Goal: Transaction & Acquisition: Purchase product/service

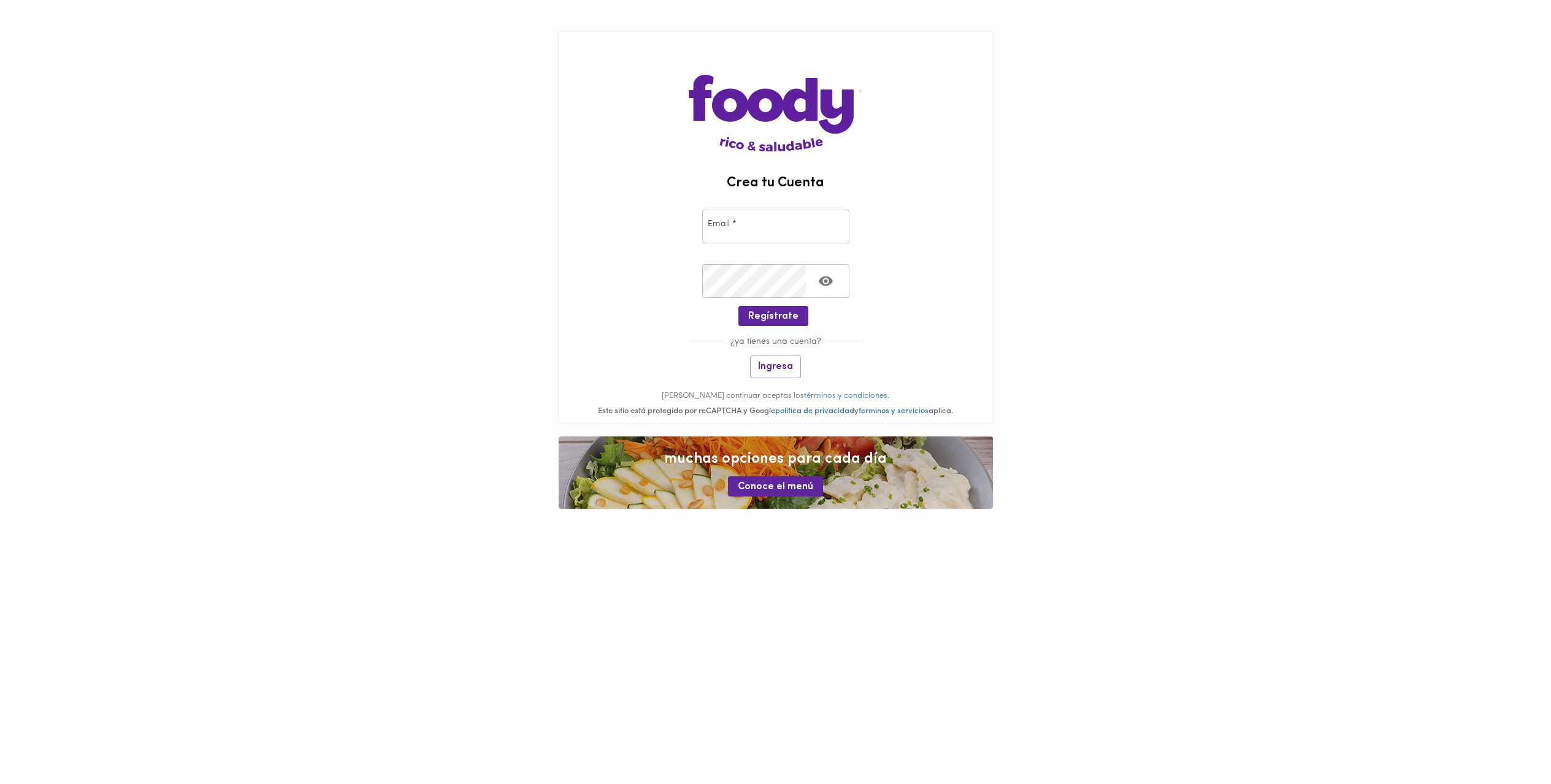
click at [755, 104] on img at bounding box center [776, 91] width 173 height 120
click at [779, 483] on span "Conoce el menú" at bounding box center [776, 487] width 76 height 12
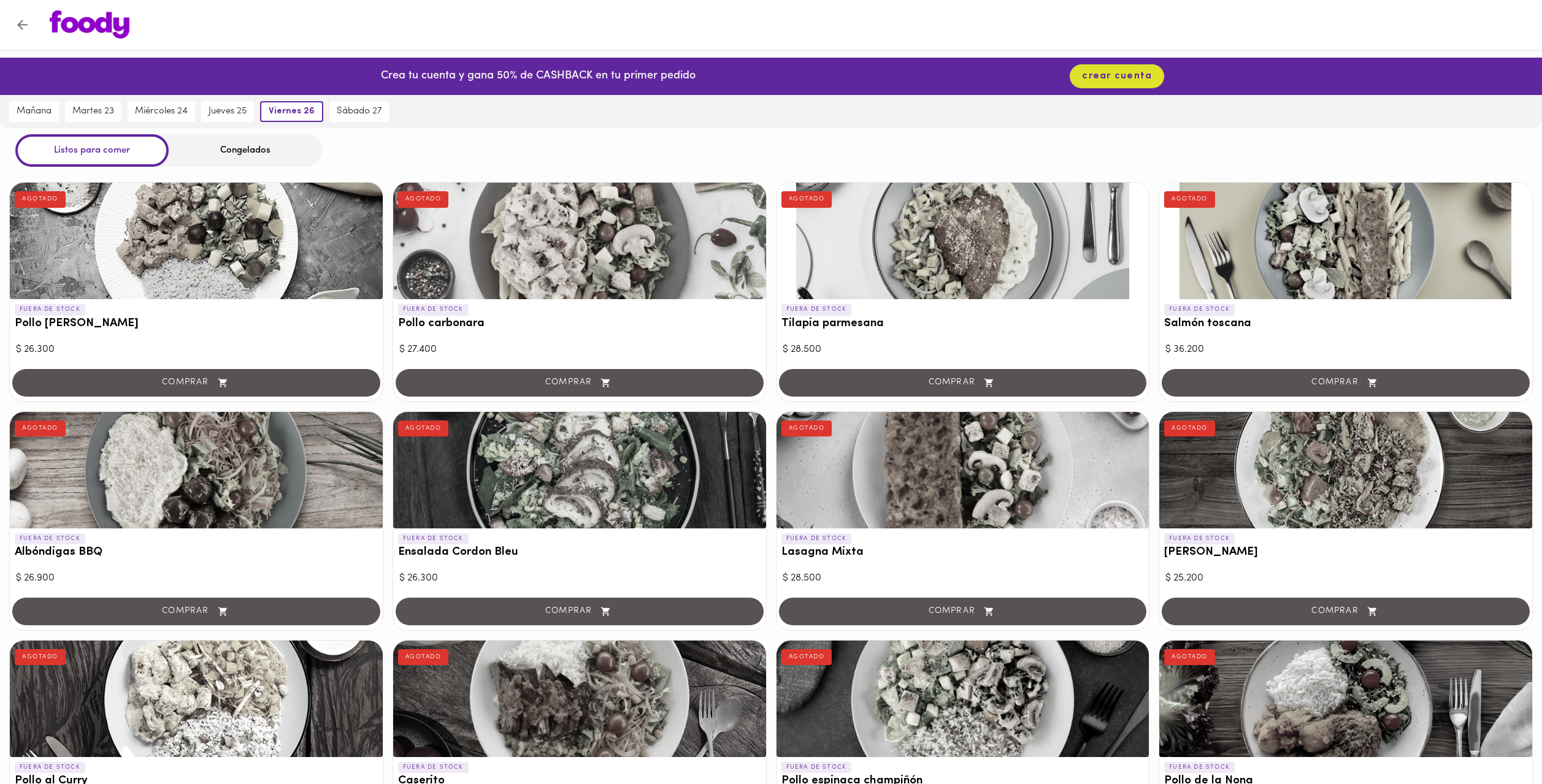
click at [92, 22] on img at bounding box center [89, 25] width 80 height 28
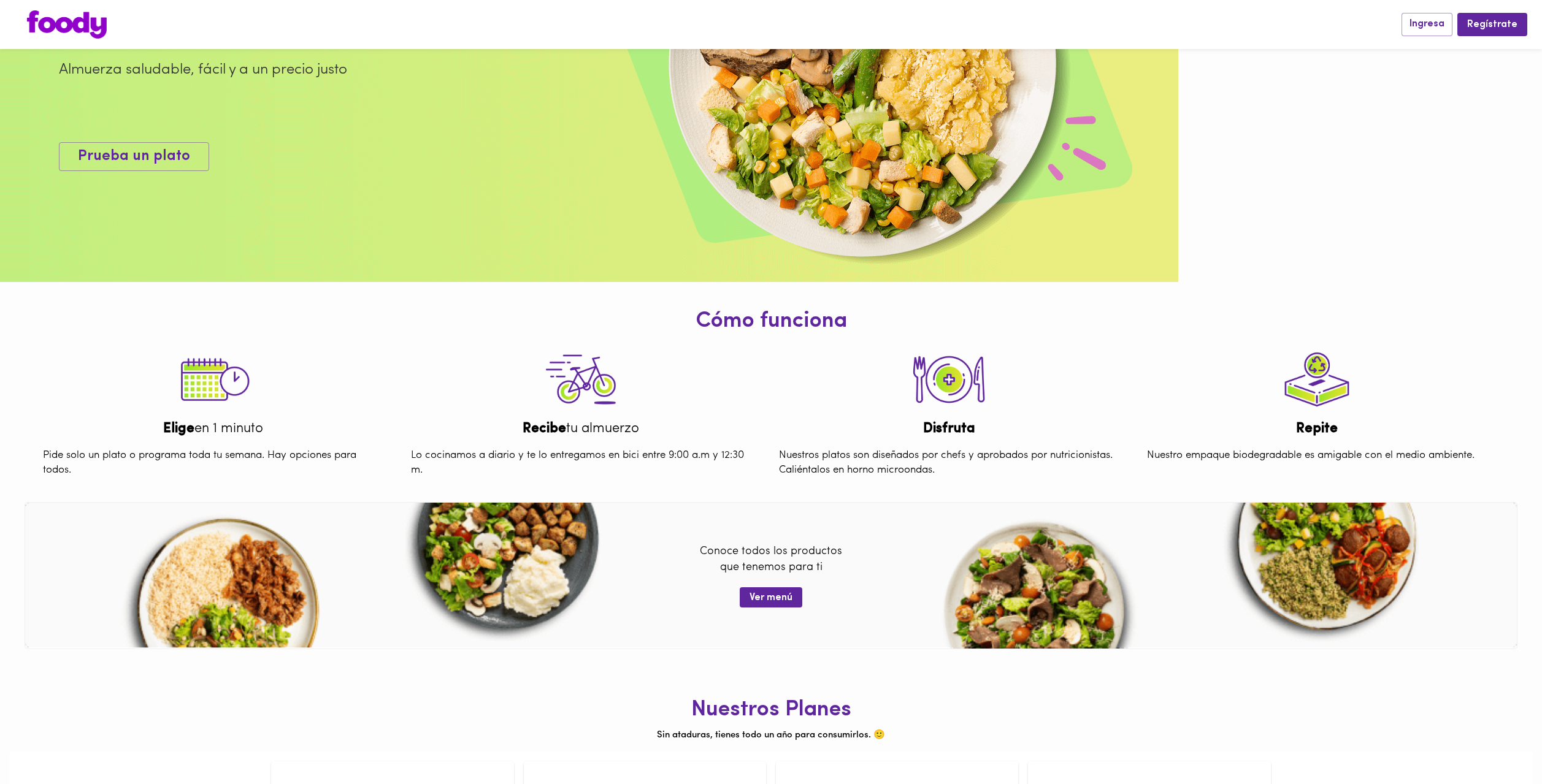
scroll to position [285, 0]
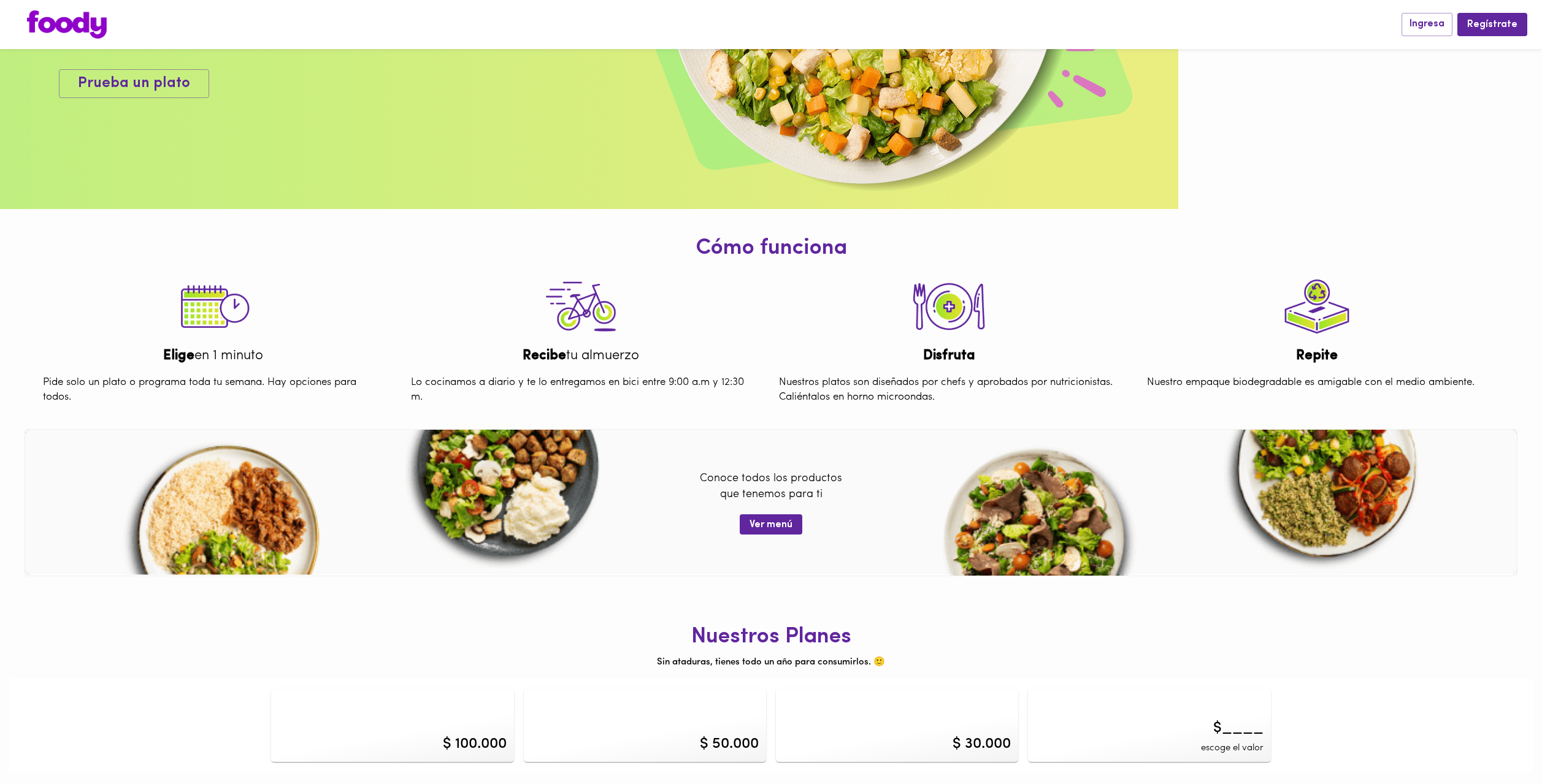
click at [473, 734] on div "$ 100.000" at bounding box center [475, 744] width 64 height 21
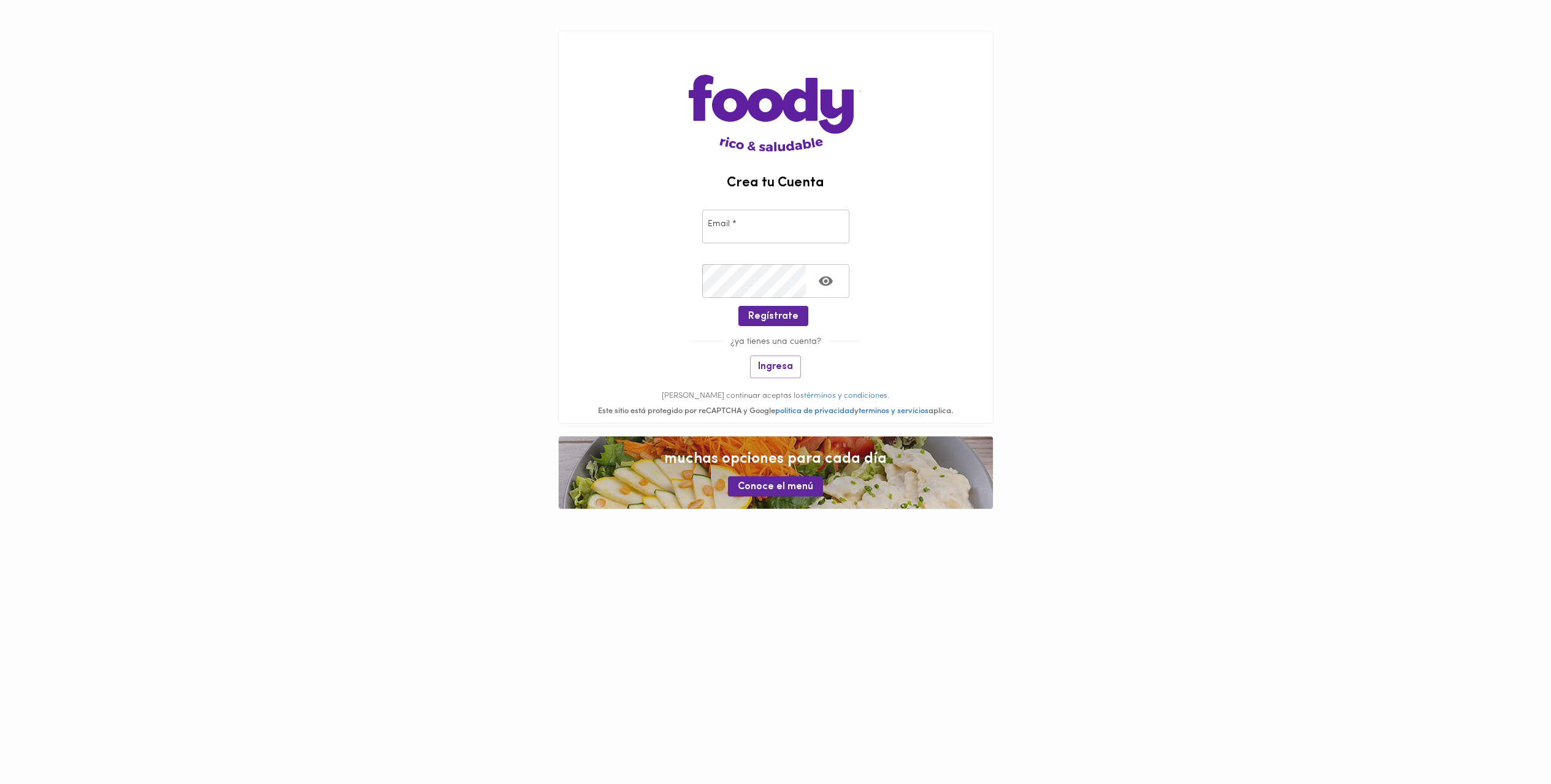
click at [789, 230] on input "email" at bounding box center [776, 227] width 147 height 33
click at [813, 225] on input "acero_carlos@hotmail.com" at bounding box center [776, 227] width 147 height 33
type input "acero_carlos@hotmail.comm"
drag, startPoint x: 815, startPoint y: 226, endPoint x: 748, endPoint y: 224, distance: 67.0
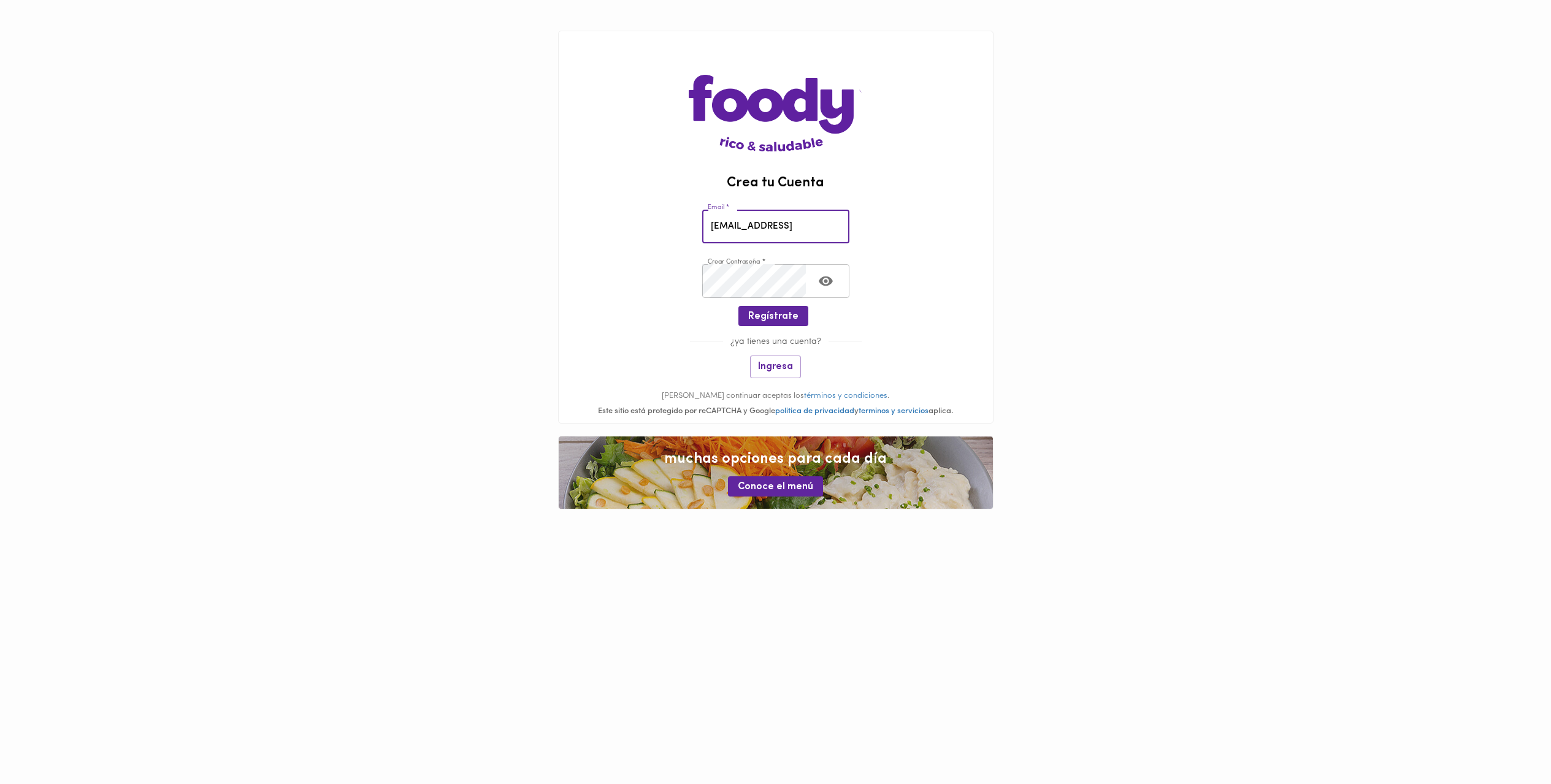
click at [748, 224] on input "acero_carlos@hotmail.comm" at bounding box center [776, 227] width 147 height 33
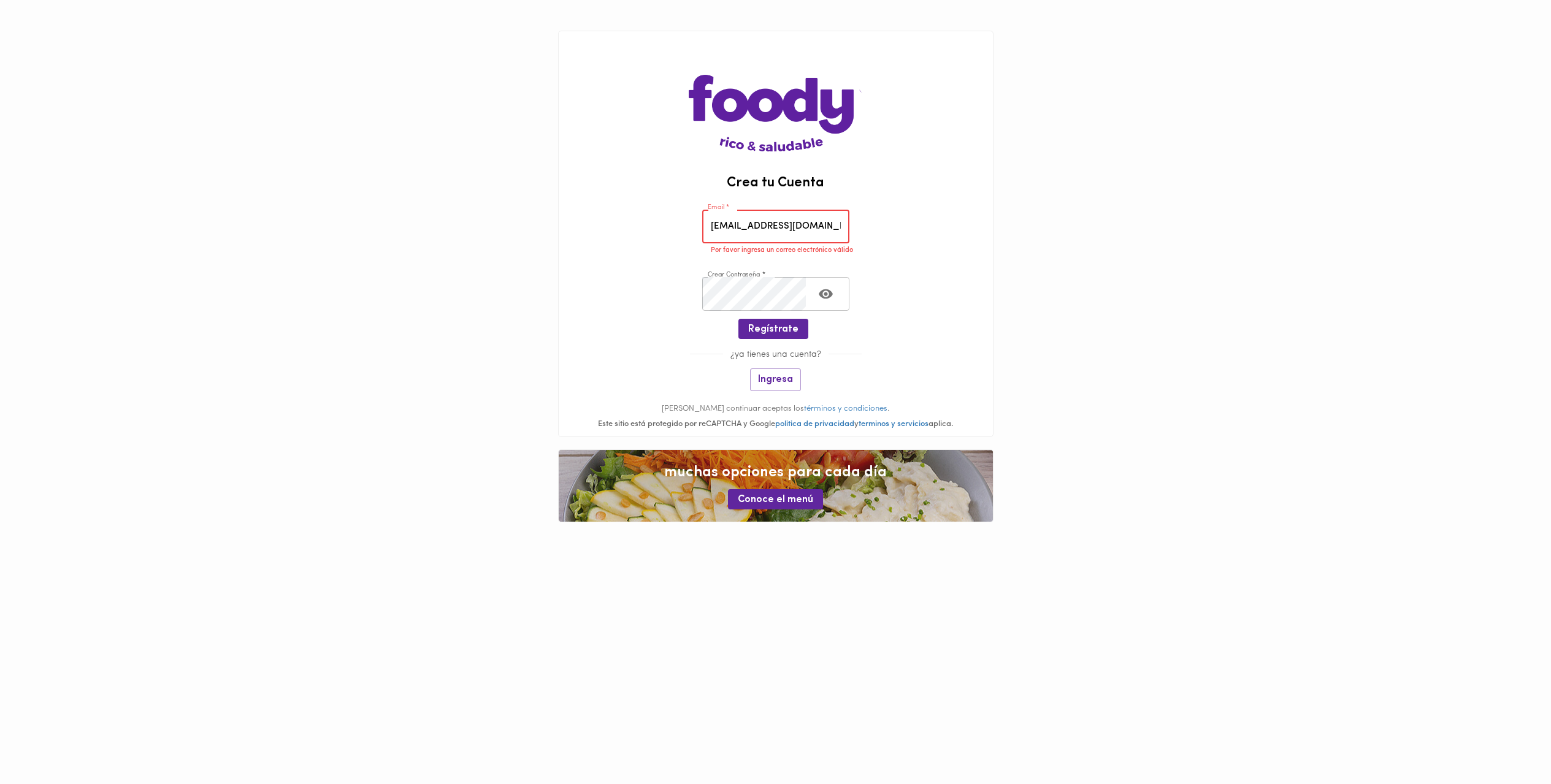
type input "acero_carlos@hotmail.com"
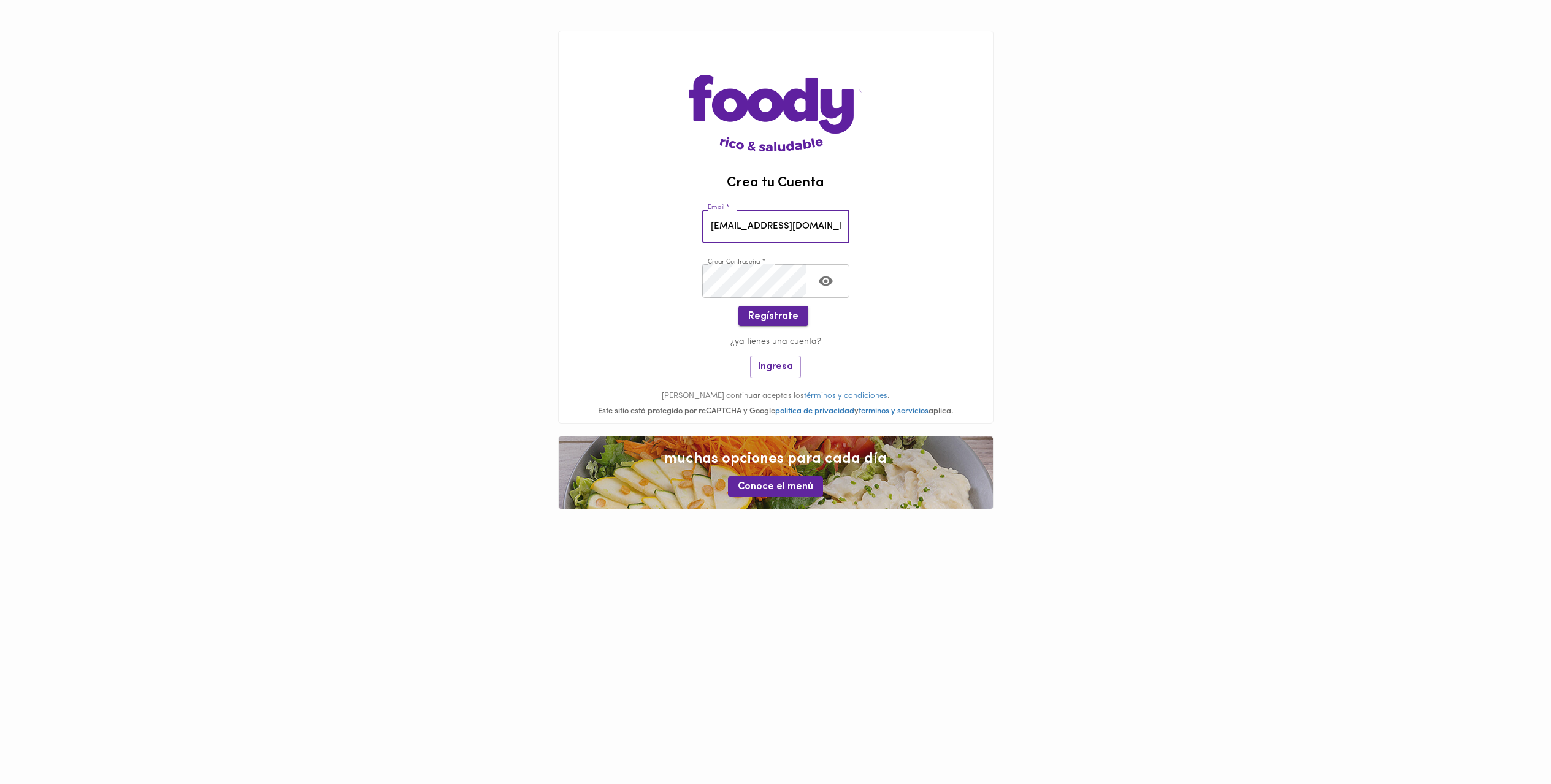
click at [775, 312] on span "Regístrate" at bounding box center [773, 316] width 50 height 12
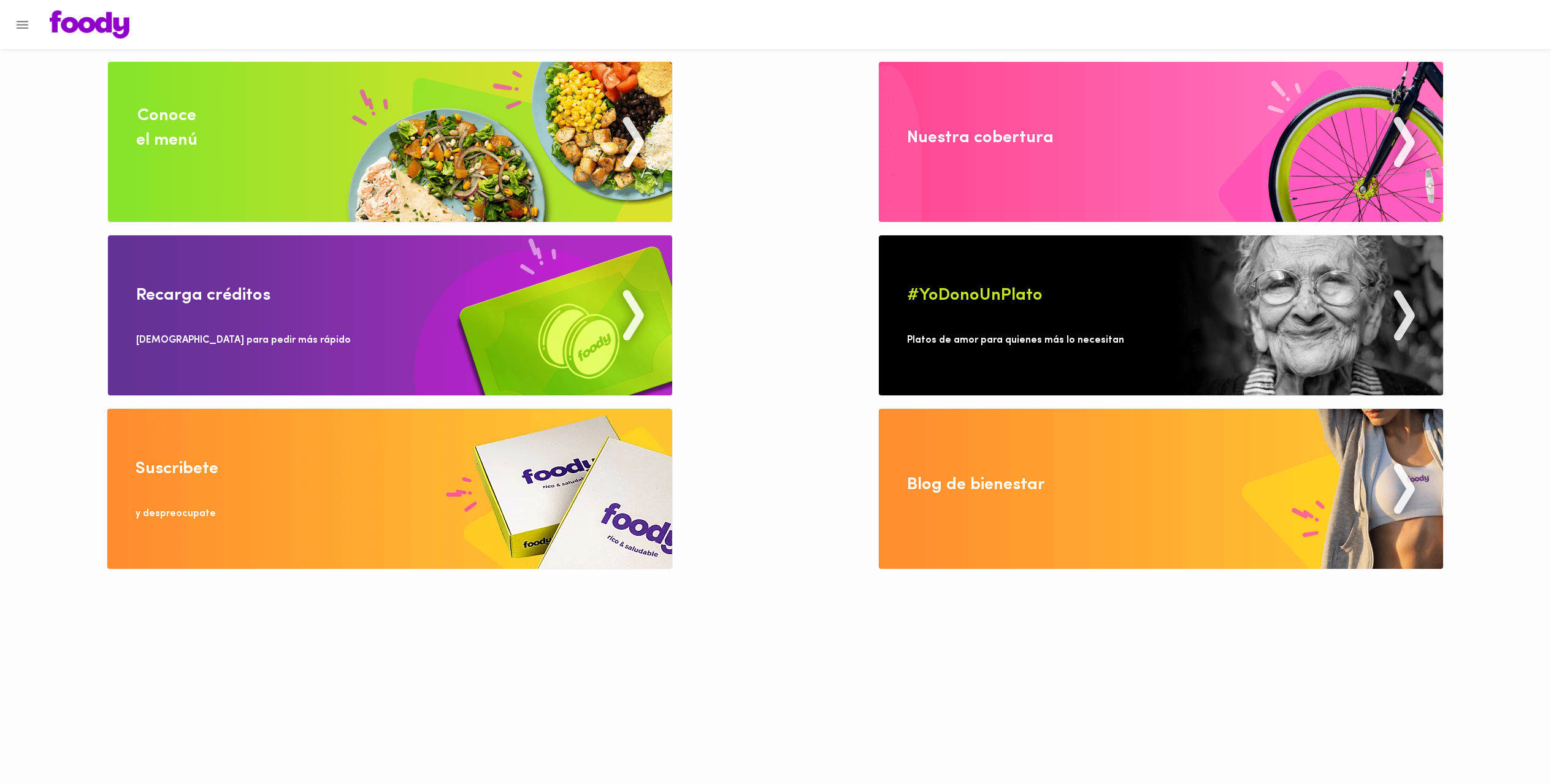
click at [0, 570] on nordpass-portal at bounding box center [0, 570] width 0 height 0
click at [1119, 204] on img at bounding box center [1161, 142] width 564 height 160
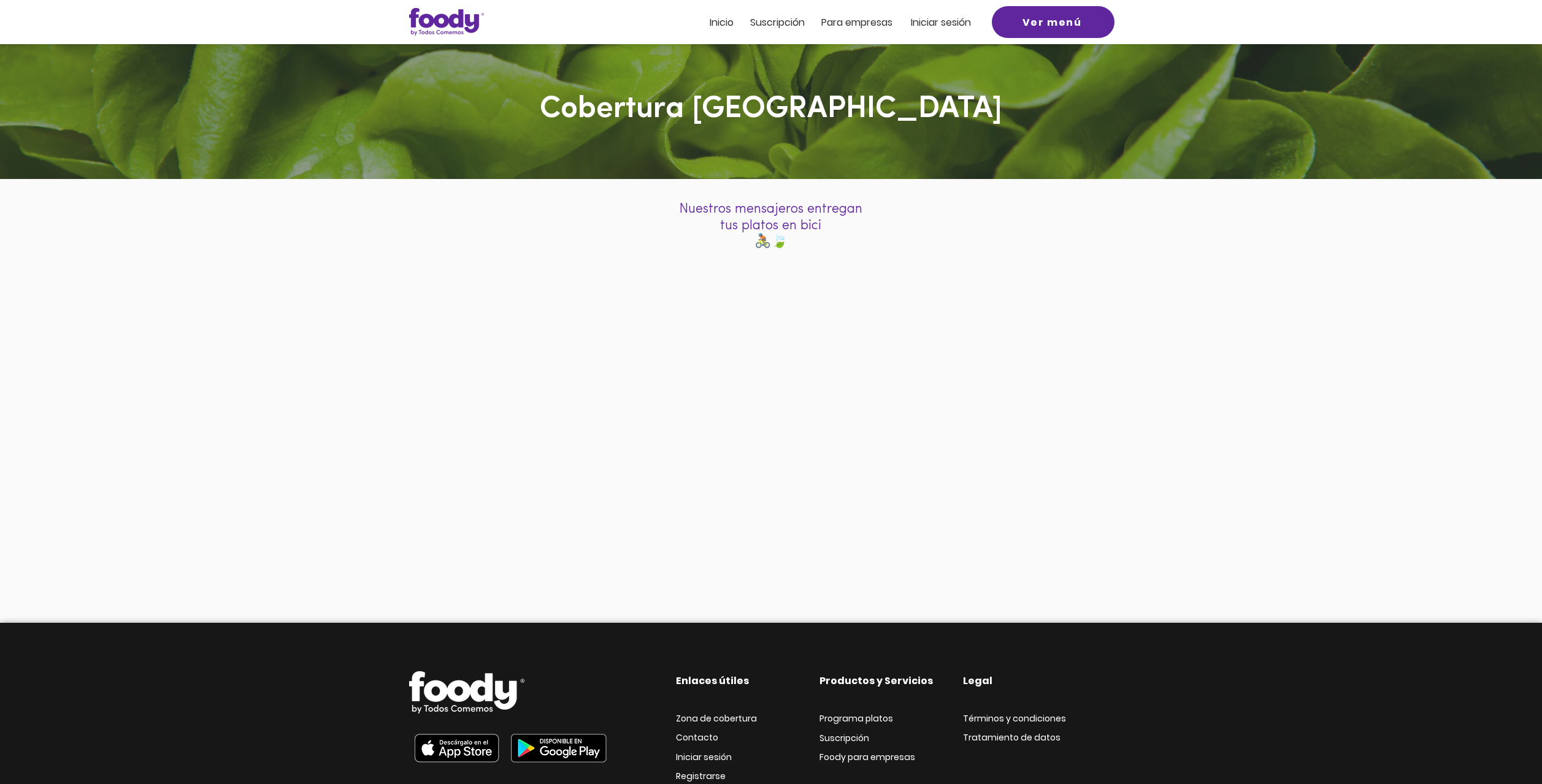
click at [722, 23] on span "Inicio" at bounding box center [721, 22] width 24 height 14
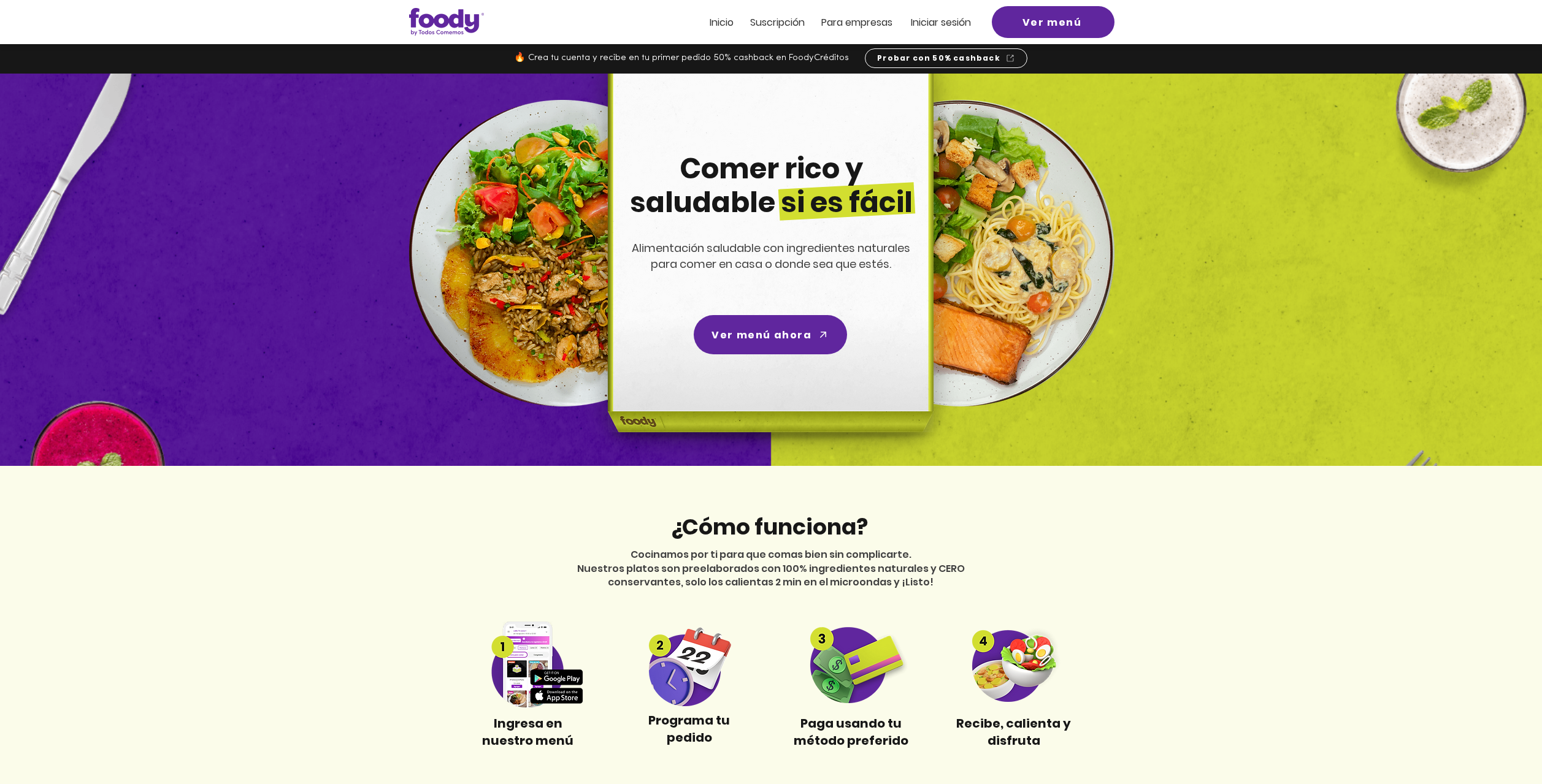
click at [727, 25] on span "Inicio" at bounding box center [721, 22] width 24 height 14
click at [773, 329] on span "Ver menú ahora" at bounding box center [758, 335] width 100 height 15
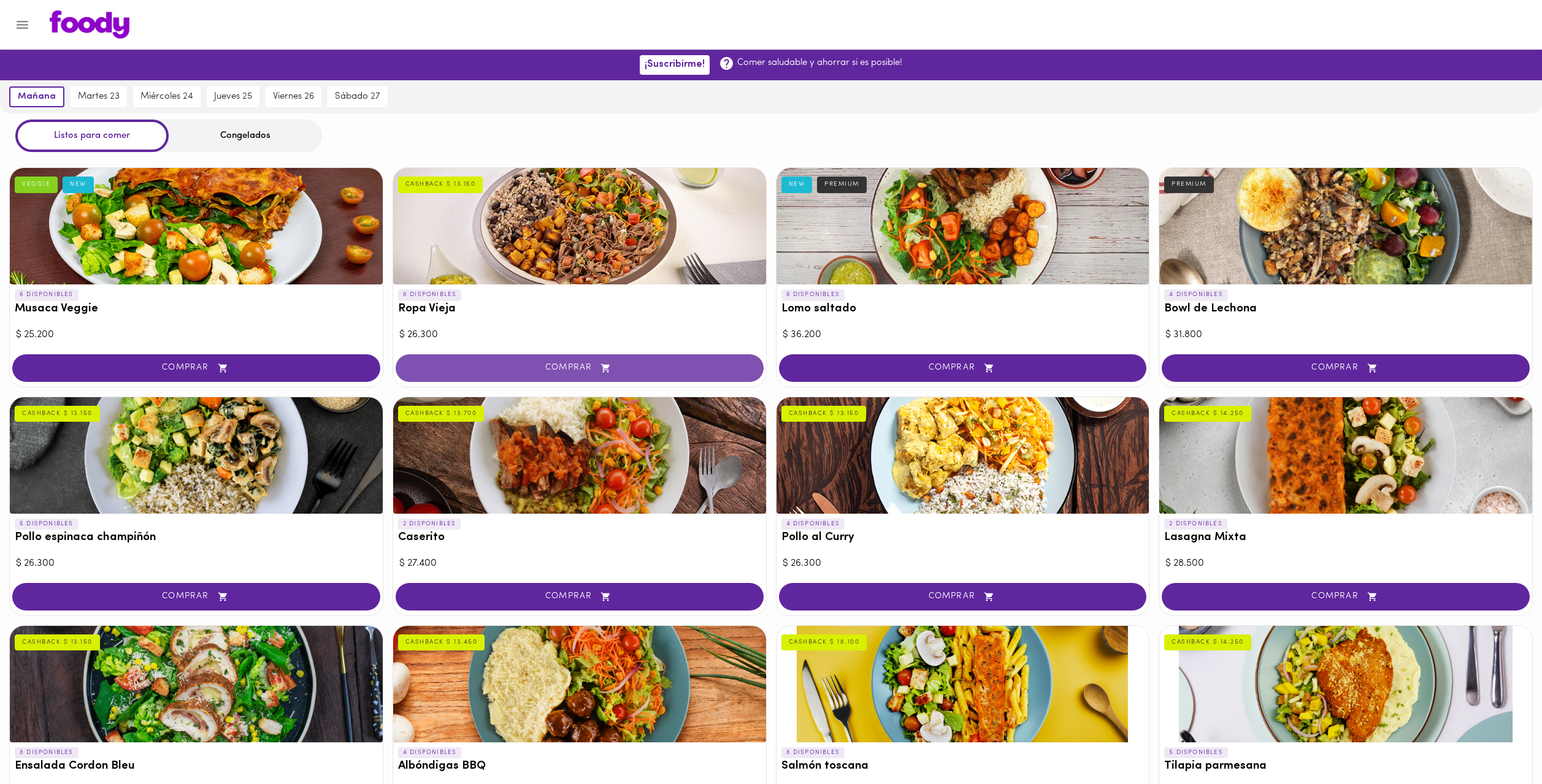
click at [634, 365] on span "COMPRAR" at bounding box center [579, 368] width 338 height 11
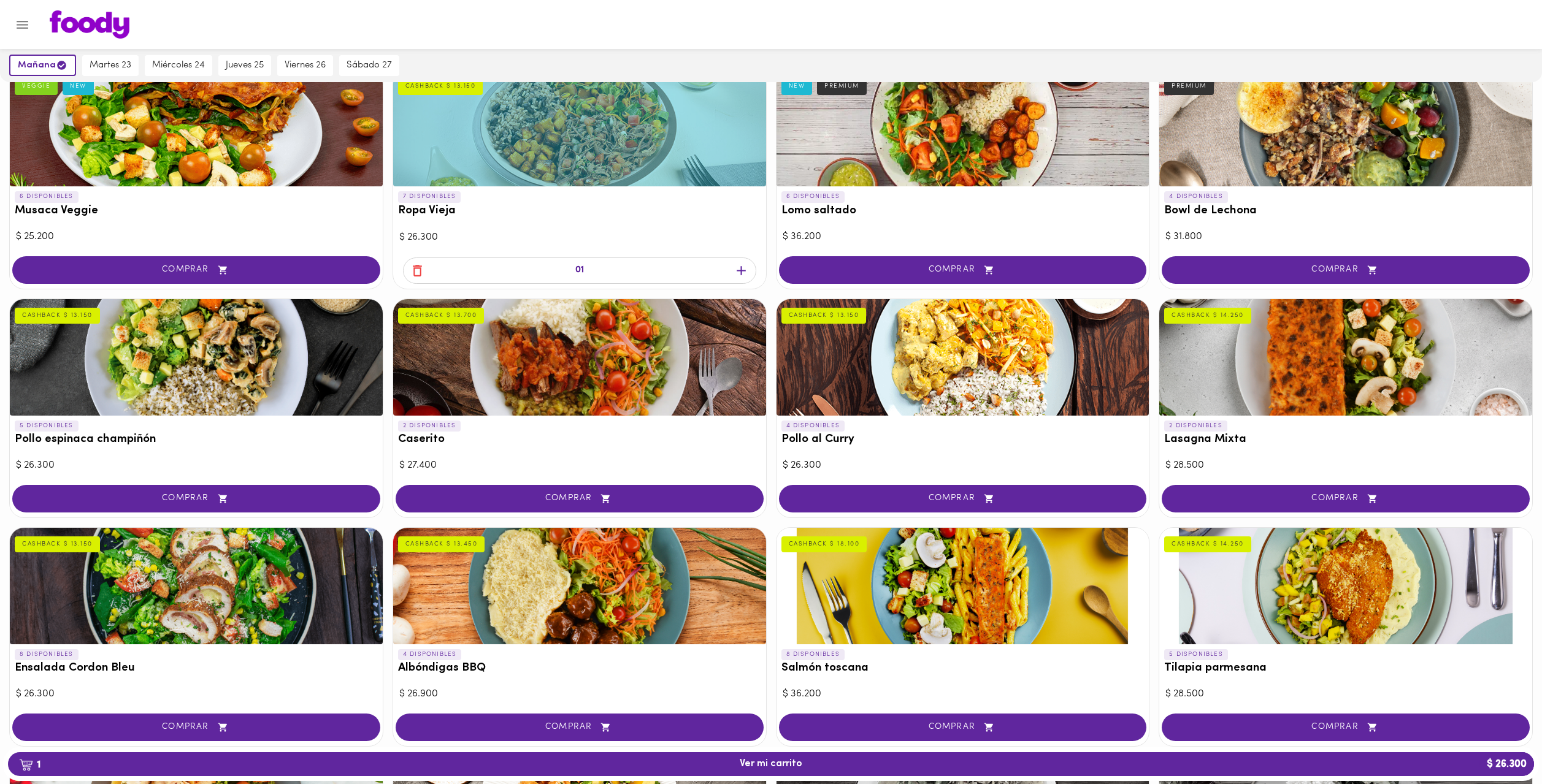
scroll to position [149, 0]
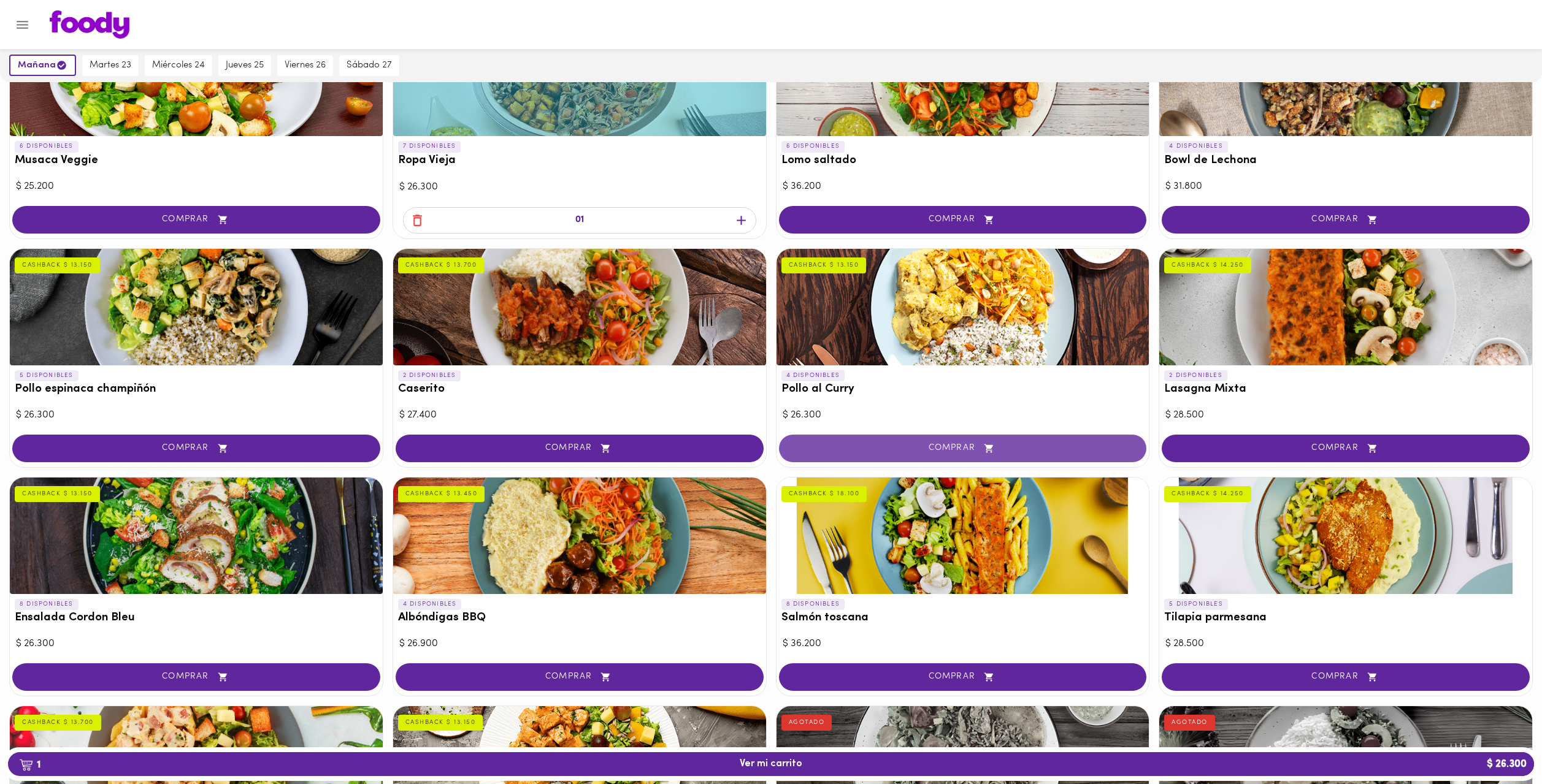
click at [924, 450] on span "COMPRAR" at bounding box center [963, 448] width 338 height 11
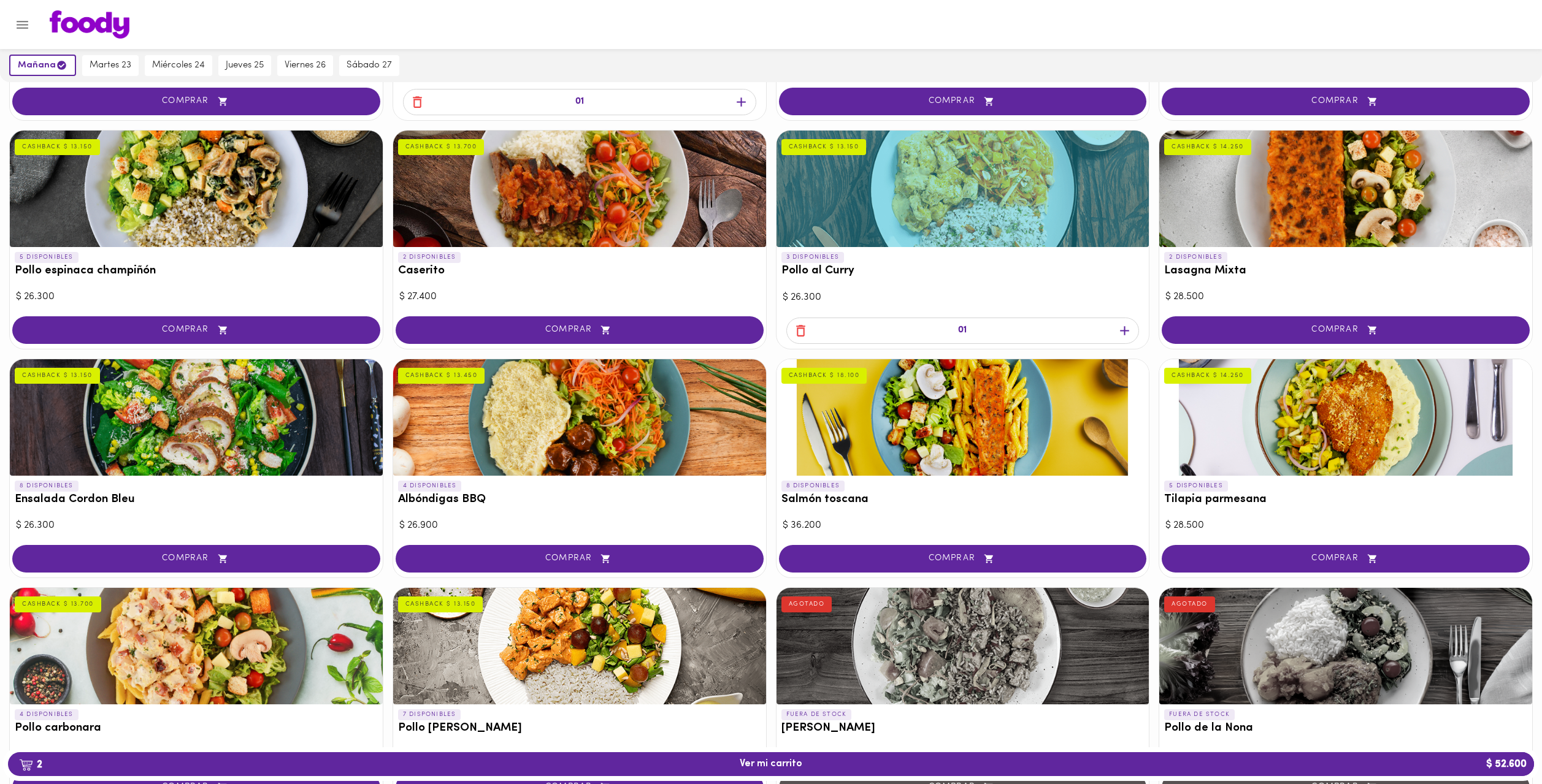
scroll to position [324, 0]
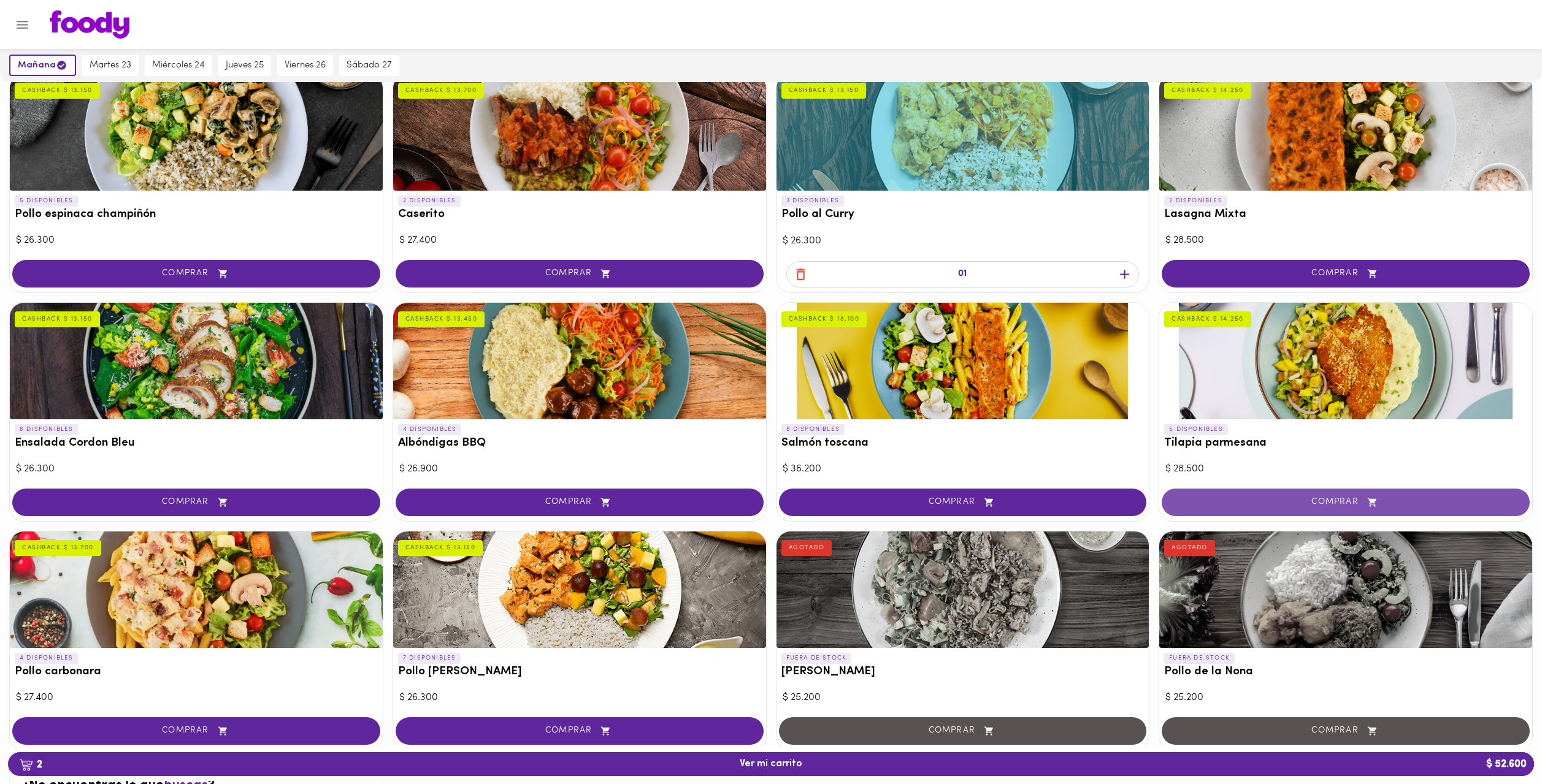
click at [1245, 504] on span "COMPRAR" at bounding box center [1346, 502] width 338 height 11
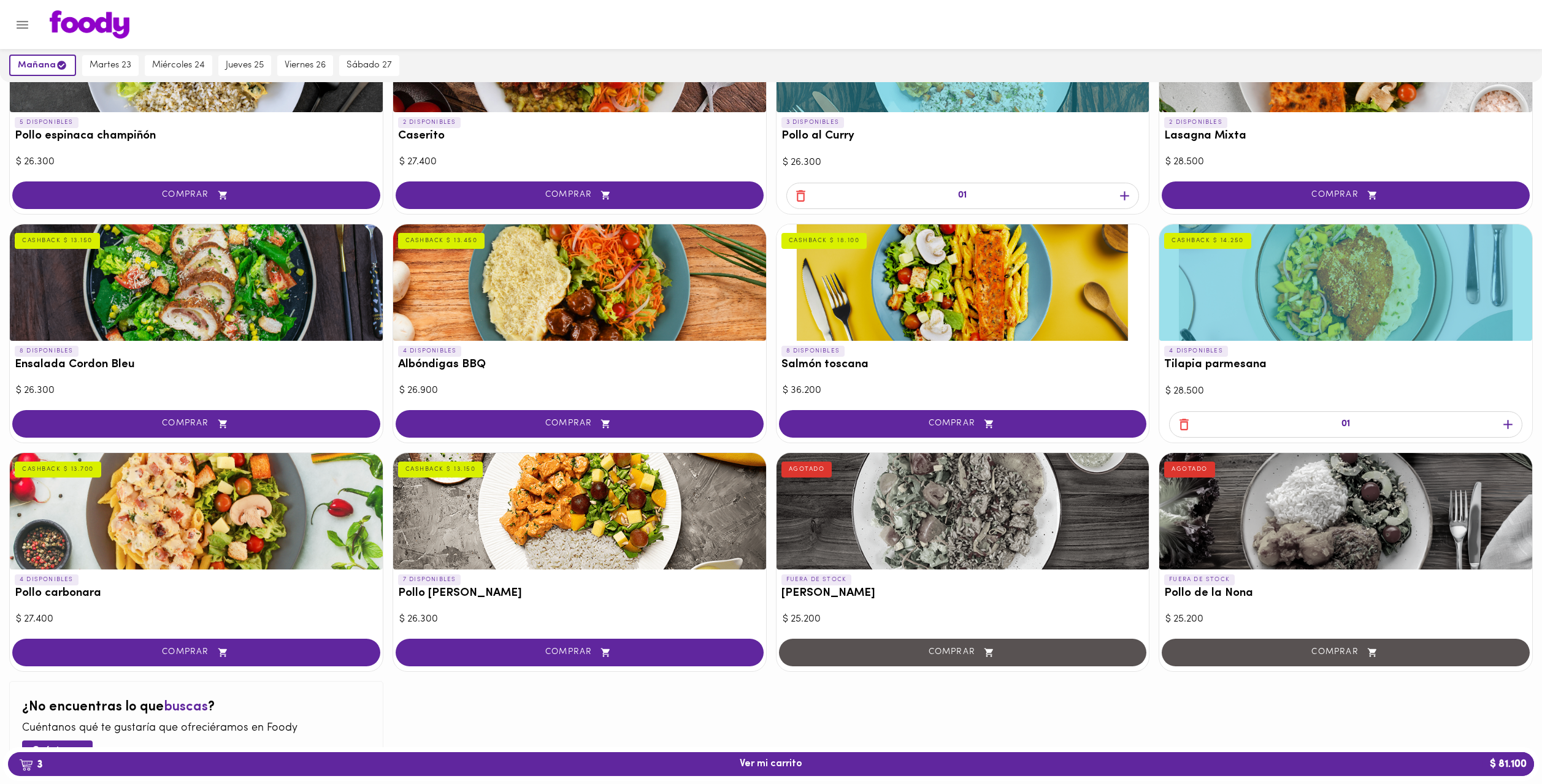
scroll to position [404, 0]
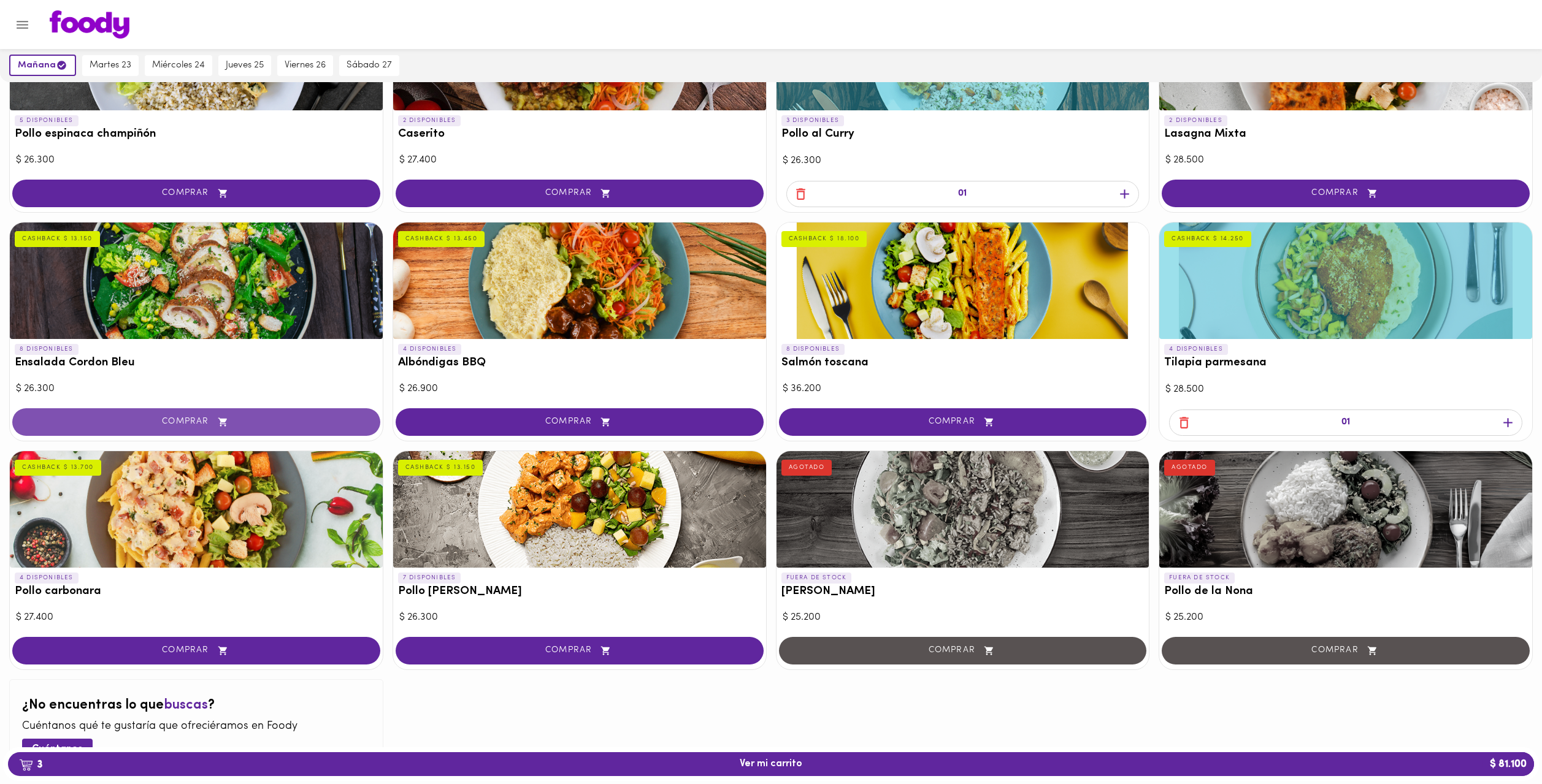
click at [260, 425] on span "COMPRAR" at bounding box center [196, 422] width 338 height 11
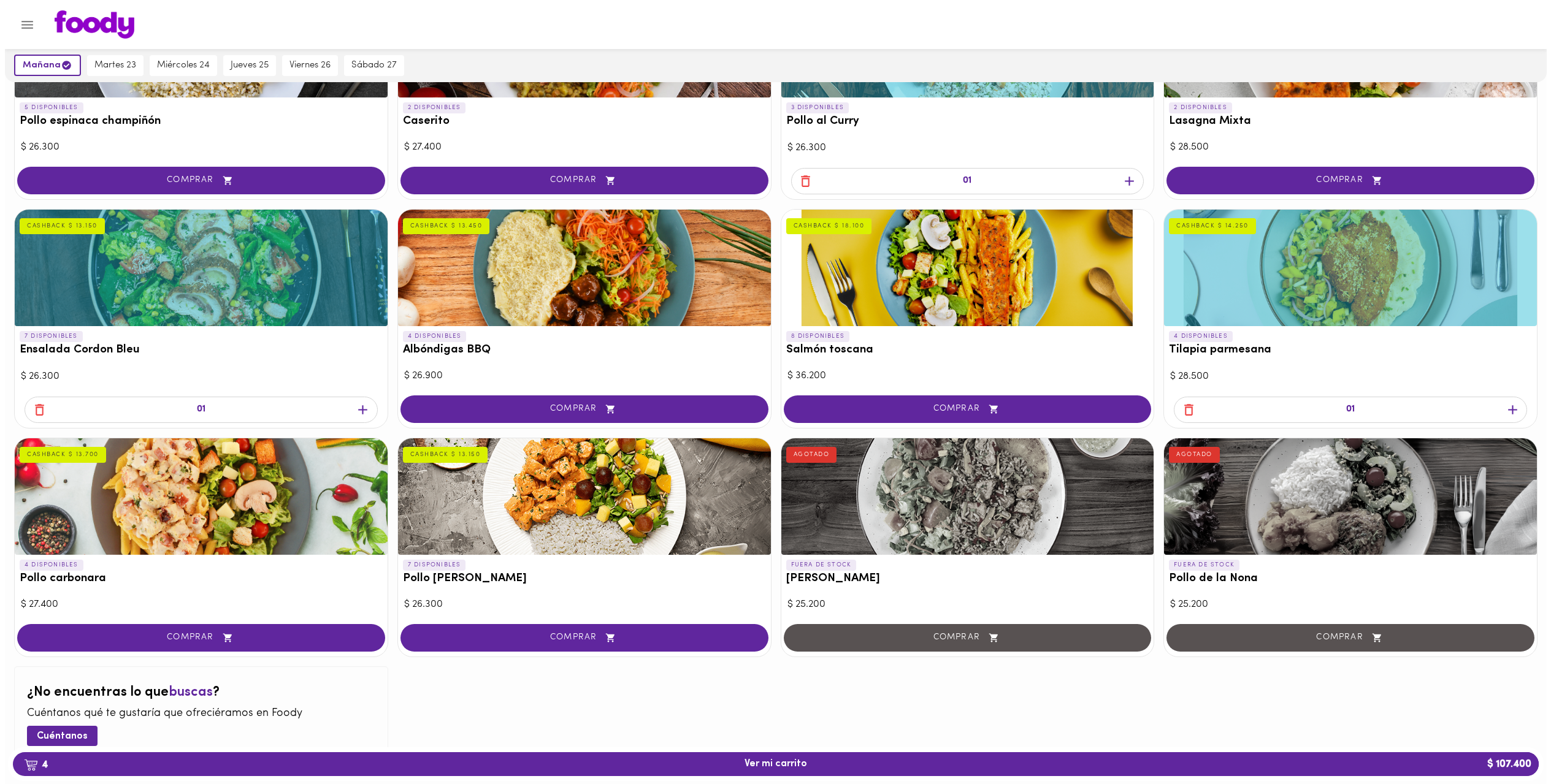
scroll to position [447, 0]
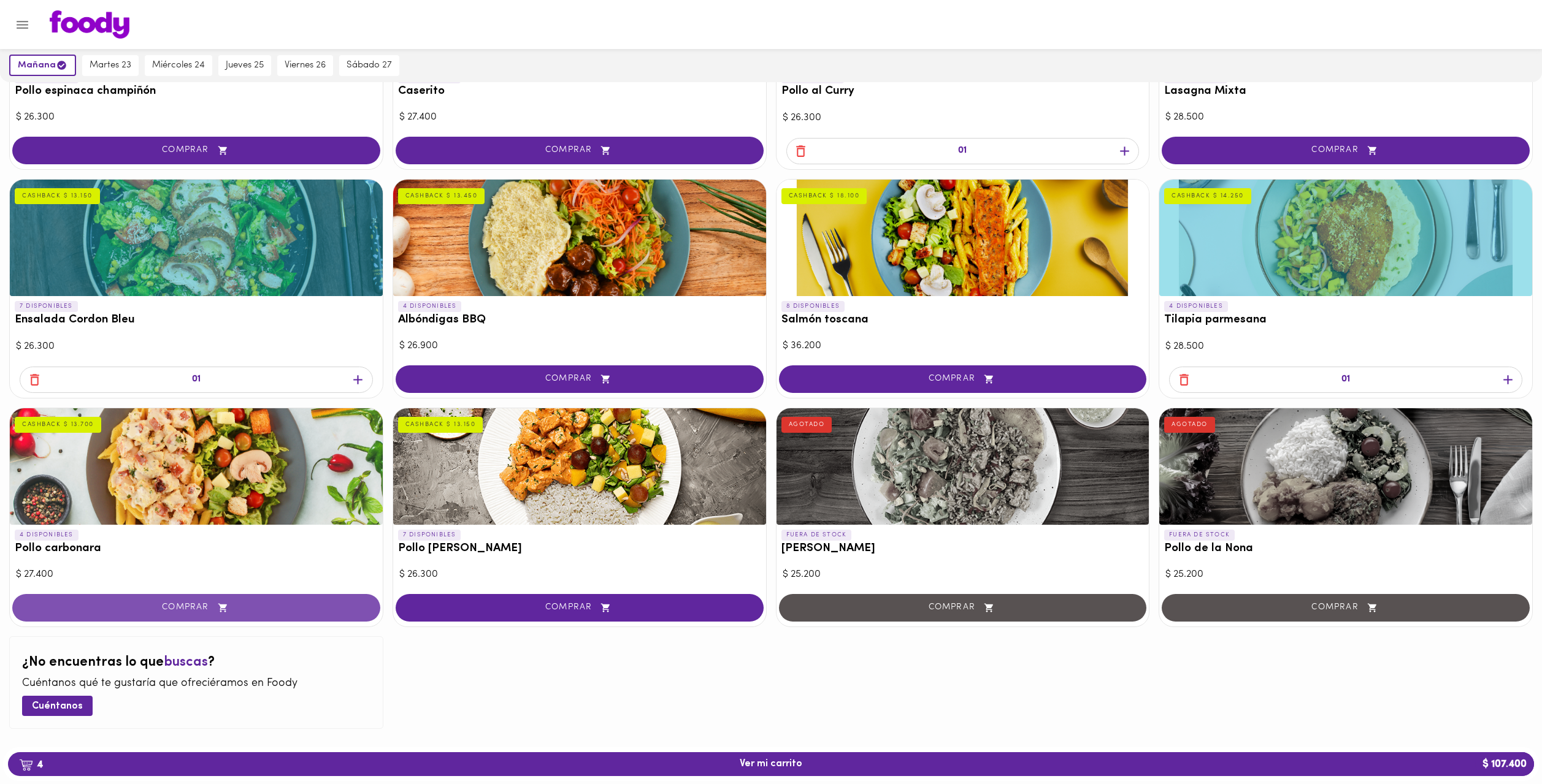
click at [228, 606] on icon "button" at bounding box center [223, 608] width 15 height 11
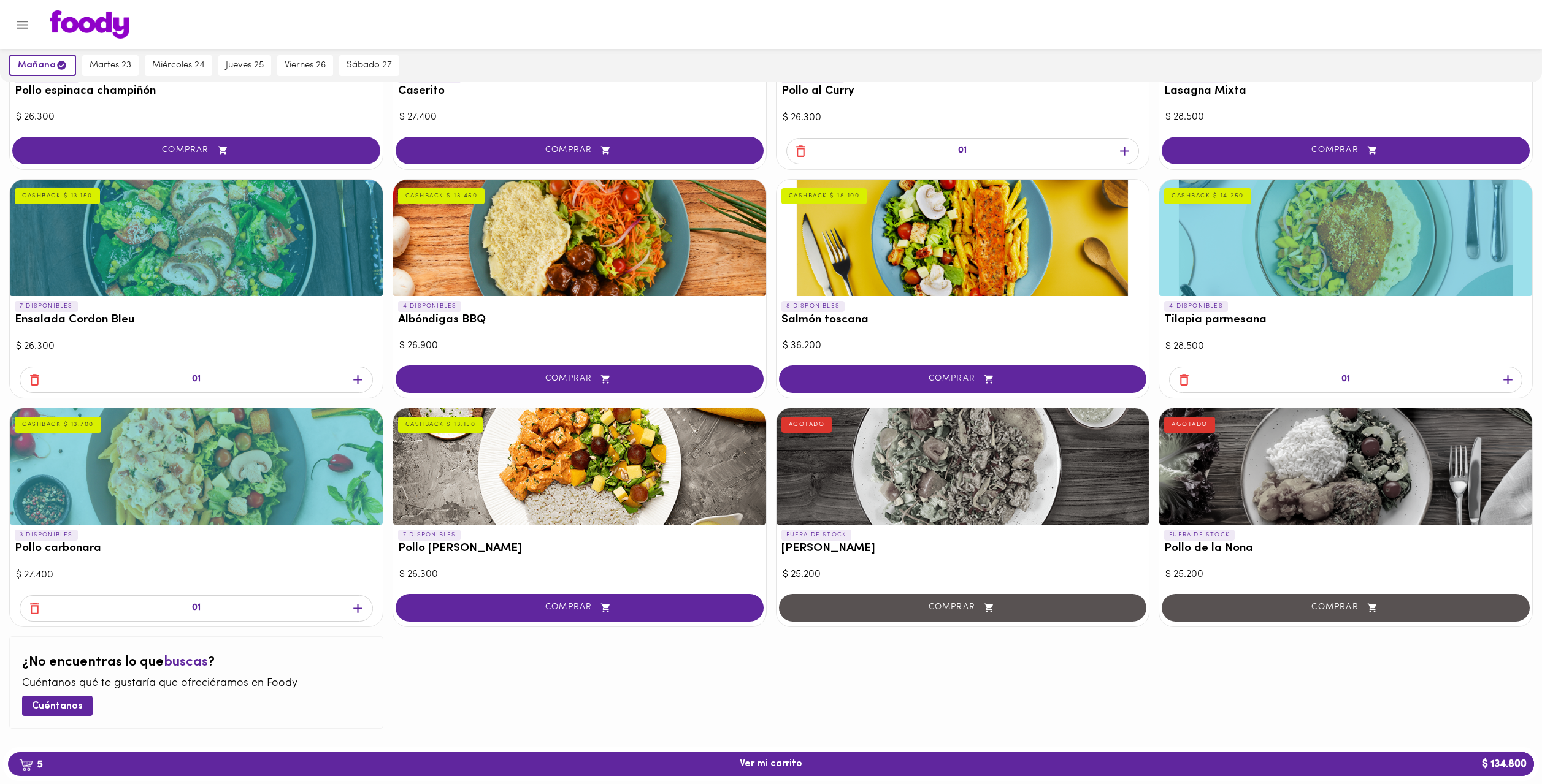
click at [1224, 682] on div "6 DISPONIBLES Musaca Veggie VEGGIE NEW $ 25.200 COMPRAR 7 DISPONIBLES Ropa Viej…" at bounding box center [771, 225] width 1542 height 1026
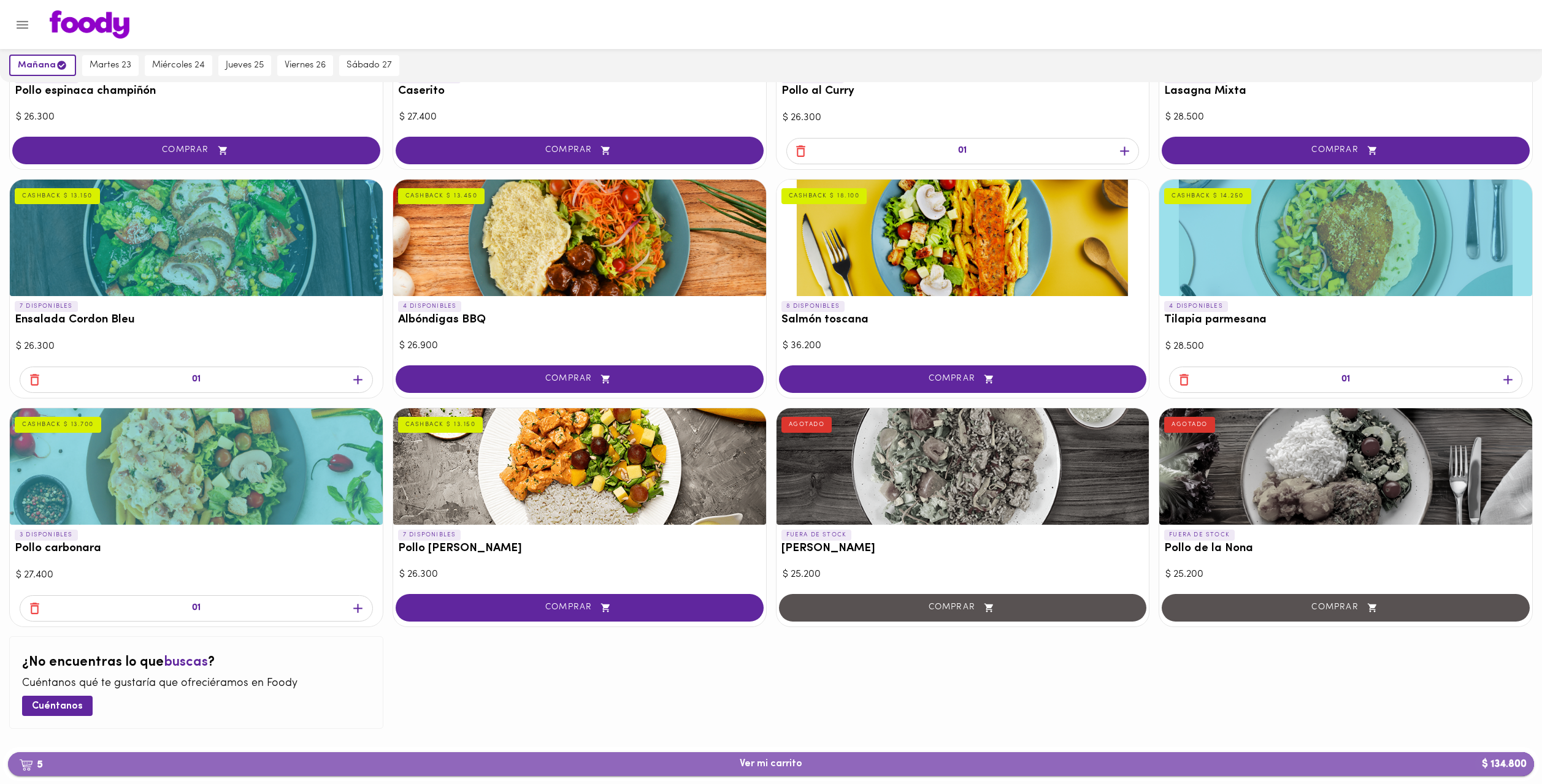
click at [1123, 759] on span "5 Ver mi carrito $ 134.800" at bounding box center [771, 764] width 1507 height 12
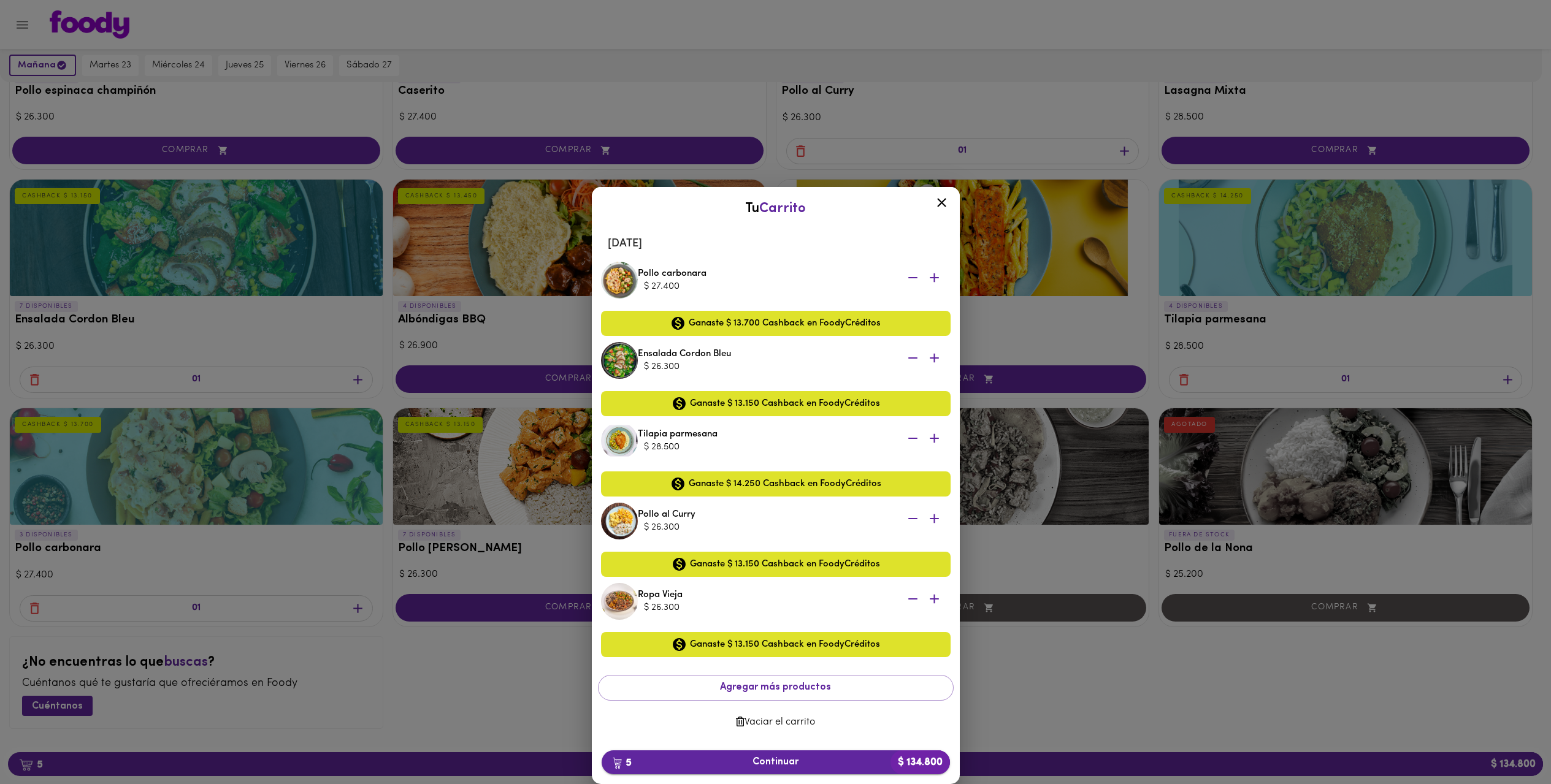
click at [819, 760] on span "5 Continuar $ 134.800" at bounding box center [776, 762] width 329 height 12
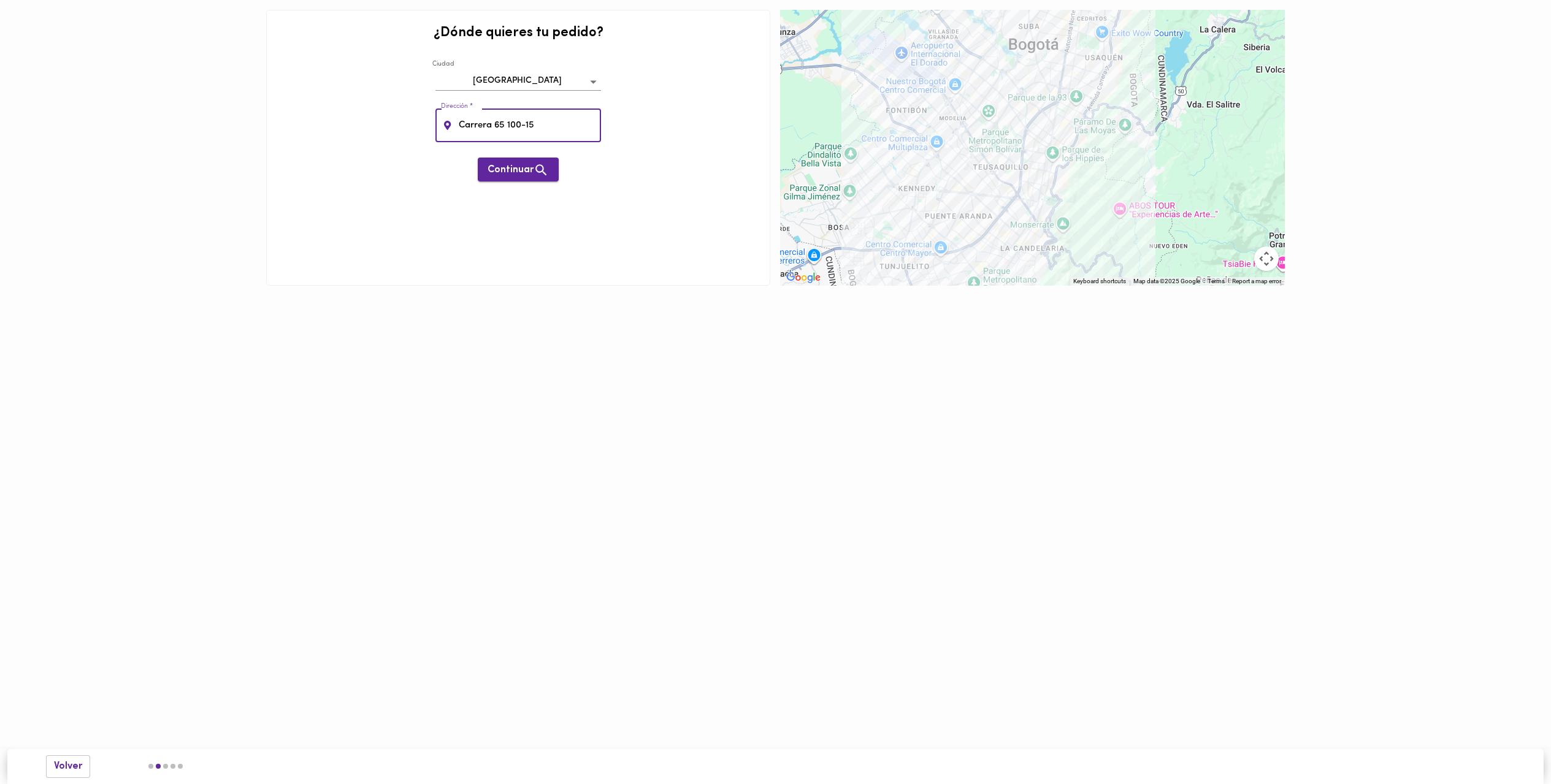
type input "Carrera 65 100-15"
click at [542, 173] on icon "button" at bounding box center [541, 170] width 15 height 15
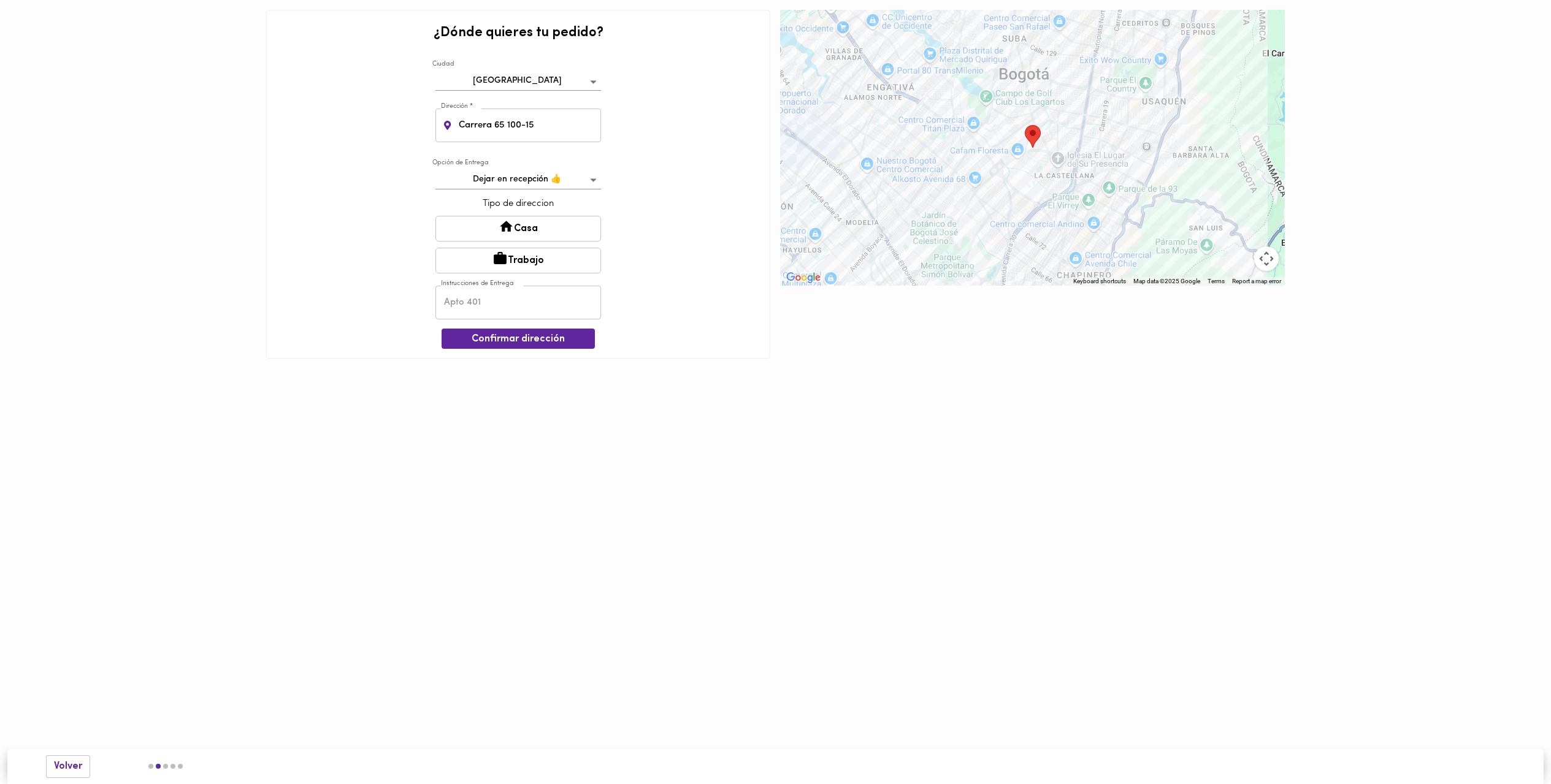
click at [544, 219] on button "Casa" at bounding box center [518, 229] width 165 height 26
click at [525, 303] on input "text" at bounding box center [518, 303] width 165 height 33
type input "T5A903"
click at [555, 339] on span "Confirmar dirección" at bounding box center [518, 341] width 134 height 12
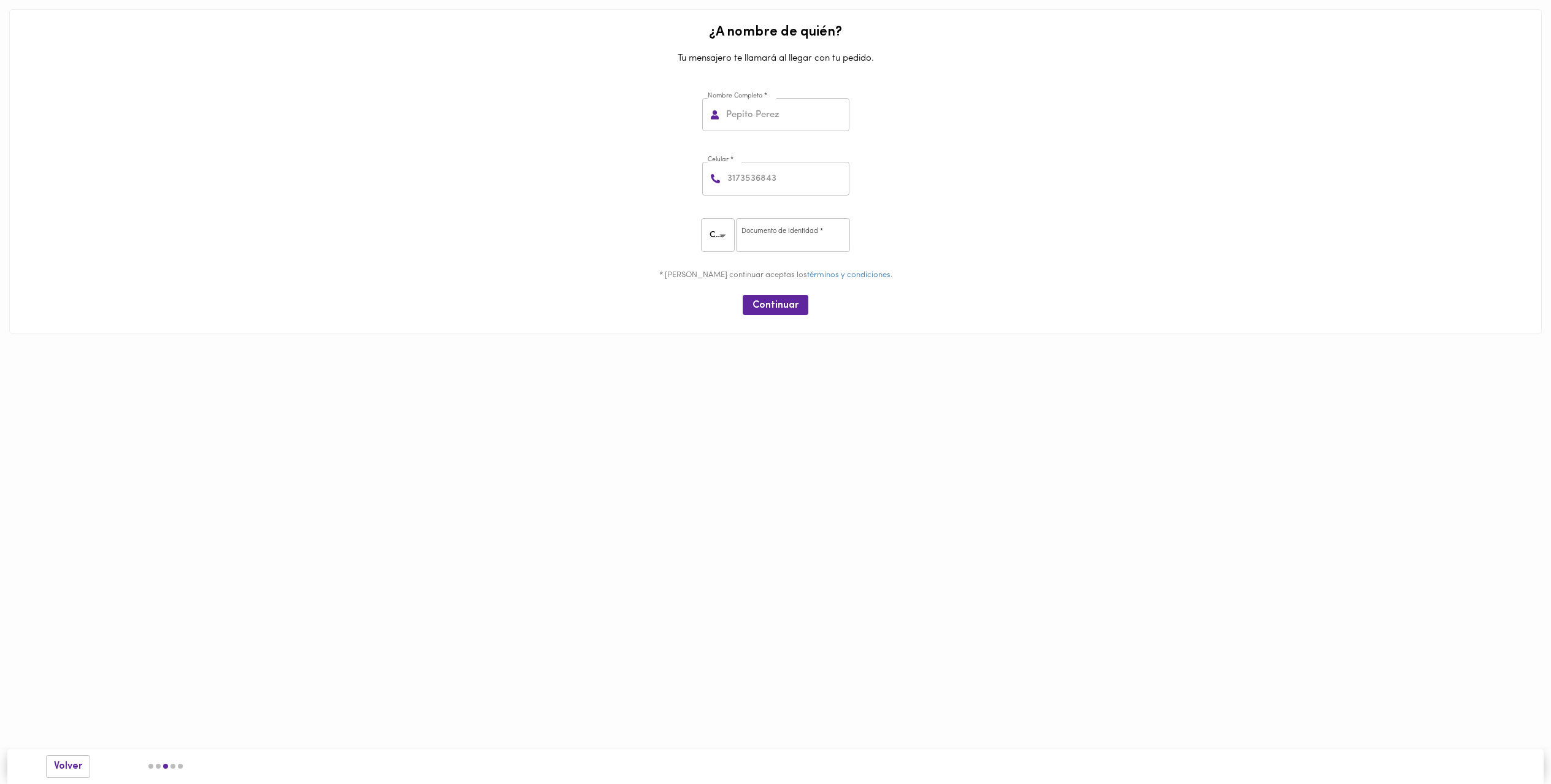
click at [742, 121] on input "text" at bounding box center [786, 115] width 126 height 33
type input "Carlos Acero"
type input "3103006497"
type input "80497489"
click at [779, 303] on span "Continuar" at bounding box center [776, 305] width 46 height 12
